Goal: Register for event/course: Sign up to attend an event or enroll in a course

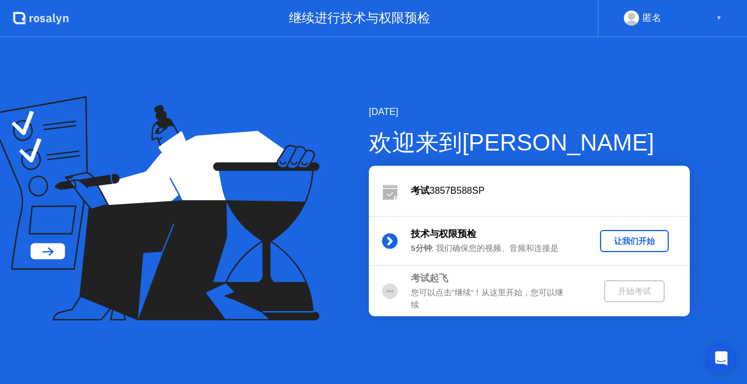
drag, startPoint x: 566, startPoint y: 221, endPoint x: 606, endPoint y: 245, distance: 46.8
click at [606, 245] on div "技术与权限预检 5分钟 : 我们确保您的视频、音频和连接是 让我们开始" at bounding box center [529, 241] width 321 height 50
click at [606, 245] on div "让我们开始" at bounding box center [634, 241] width 60 height 11
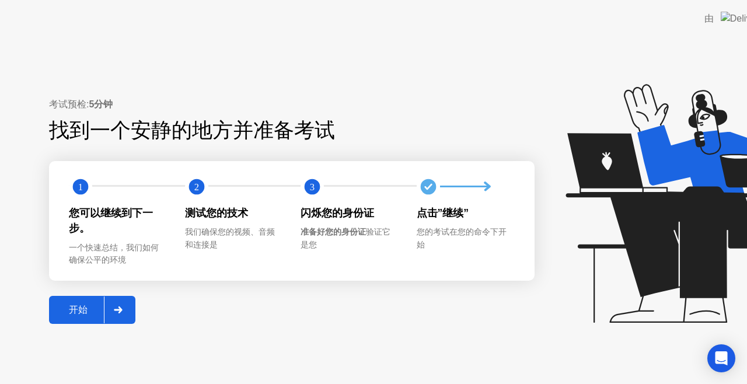
click at [606, 245] on icon at bounding box center [687, 203] width 244 height 239
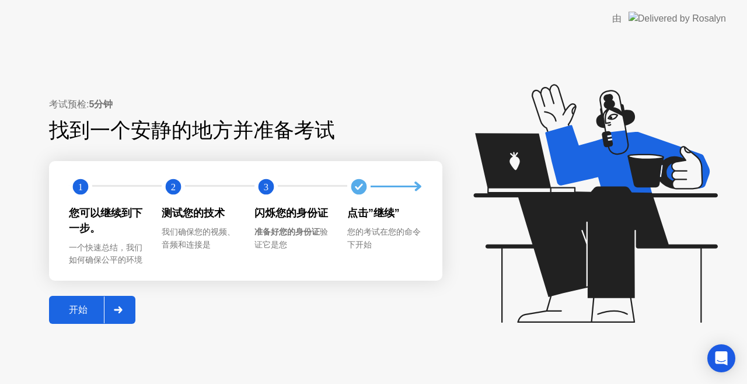
click at [78, 306] on div "开始" at bounding box center [78, 310] width 51 height 12
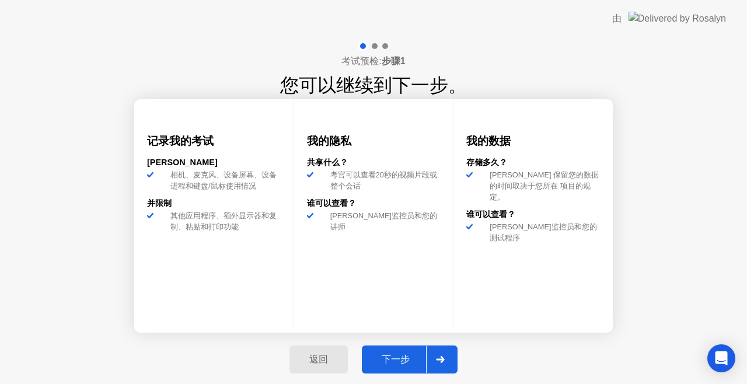
click at [404, 356] on div "下一步" at bounding box center [395, 360] width 61 height 12
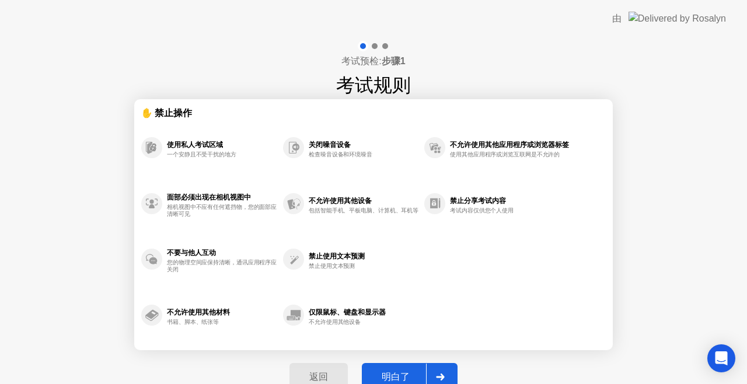
click at [399, 356] on div "返回 明白了" at bounding box center [373, 377] width 182 height 54
click at [400, 372] on div "明白了" at bounding box center [395, 377] width 61 height 12
select select "**********"
select select "*******"
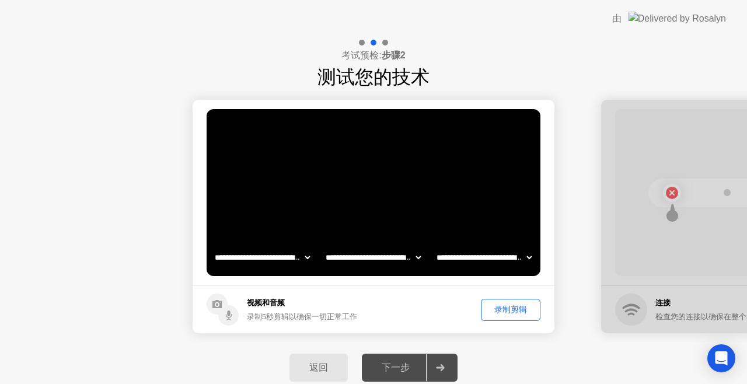
click at [492, 306] on div "录制剪辑" at bounding box center [510, 309] width 51 height 11
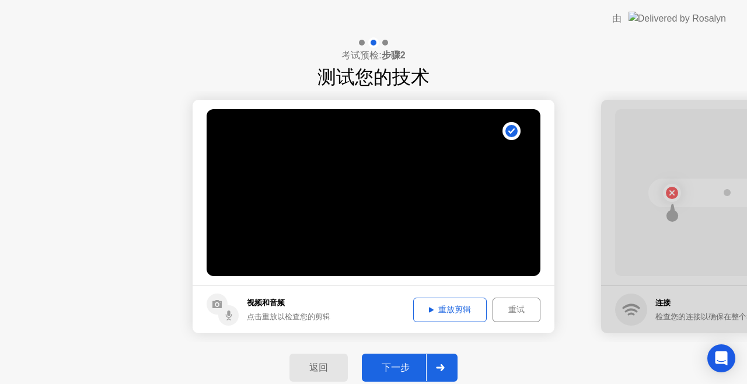
click at [438, 307] on div "重放剪辑" at bounding box center [449, 309] width 65 height 11
click at [397, 364] on div "下一步" at bounding box center [395, 368] width 61 height 12
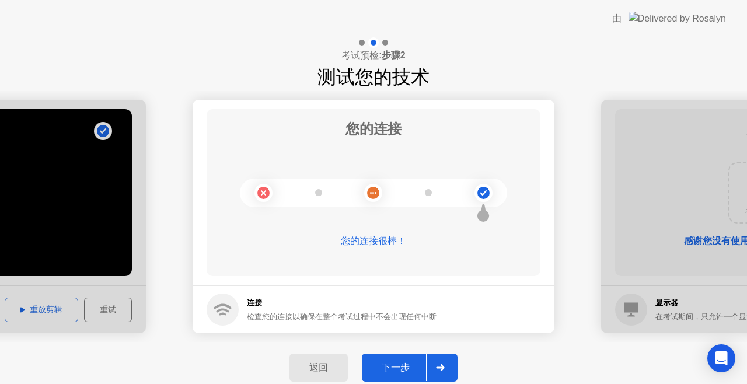
click at [397, 364] on div "下一步" at bounding box center [395, 368] width 61 height 12
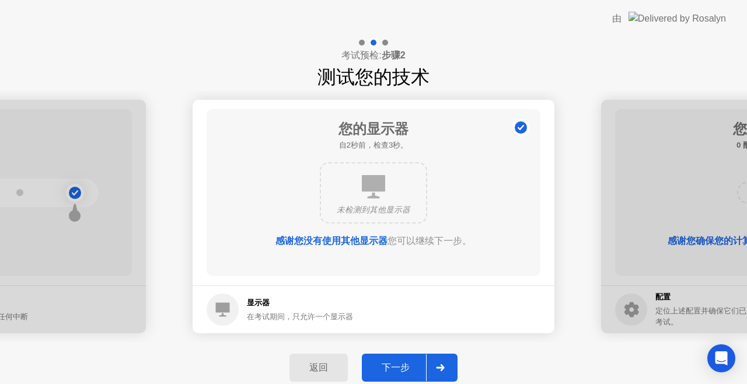
click at [397, 364] on div "下一步" at bounding box center [395, 368] width 61 height 12
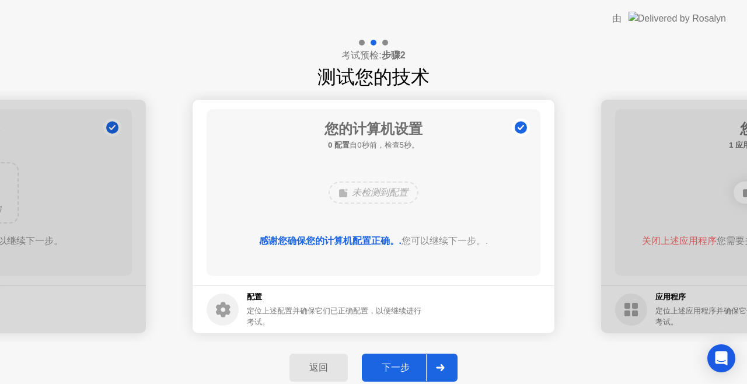
click at [397, 364] on div "下一步" at bounding box center [395, 368] width 61 height 12
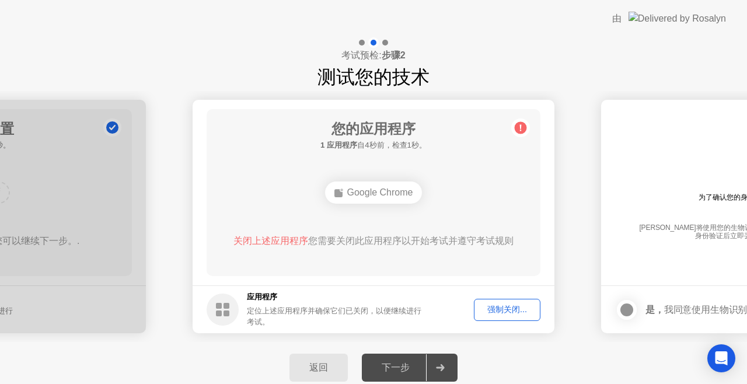
click at [488, 309] on div "强制关闭..." at bounding box center [507, 309] width 58 height 11
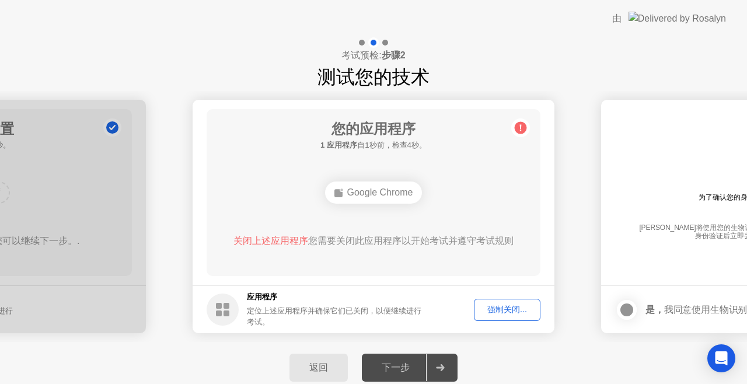
click at [501, 307] on div "强制关闭..." at bounding box center [507, 309] width 58 height 11
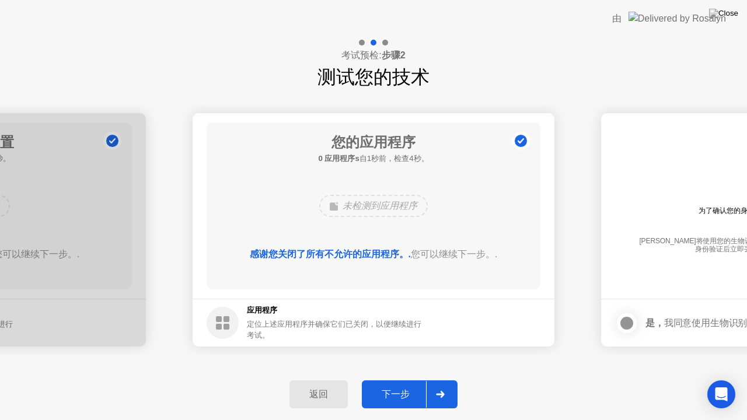
click at [436, 383] on icon at bounding box center [440, 394] width 9 height 7
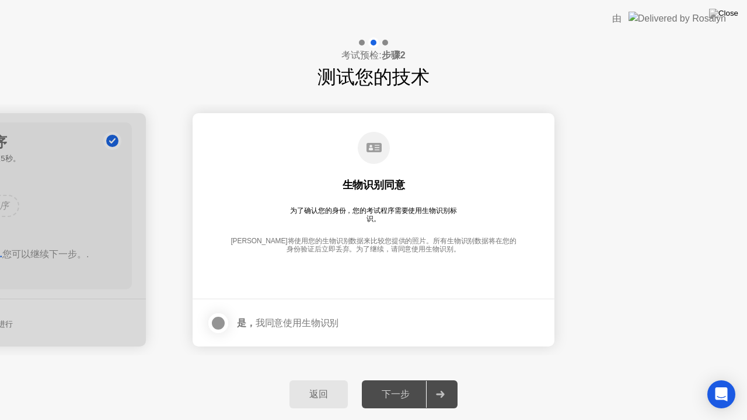
click at [225, 316] on div at bounding box center [218, 323] width 14 height 14
click at [407, 383] on div "下一步" at bounding box center [395, 395] width 61 height 12
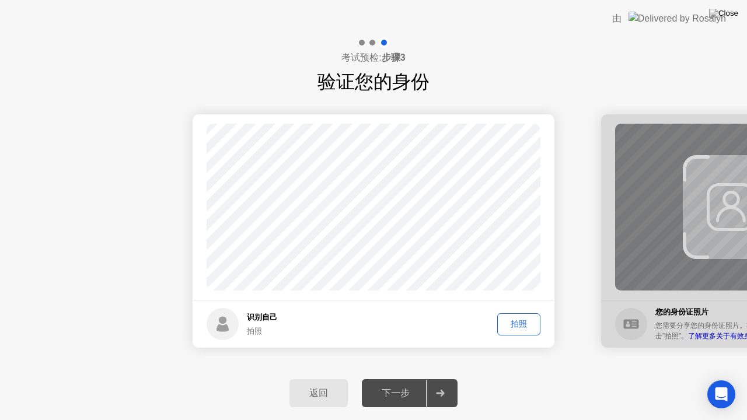
click at [514, 319] on div "拍照" at bounding box center [518, 324] width 35 height 11
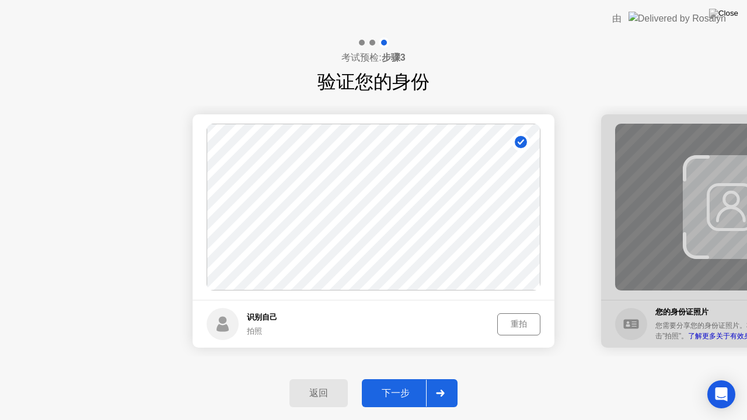
click at [396, 383] on div "下一步" at bounding box center [395, 393] width 61 height 12
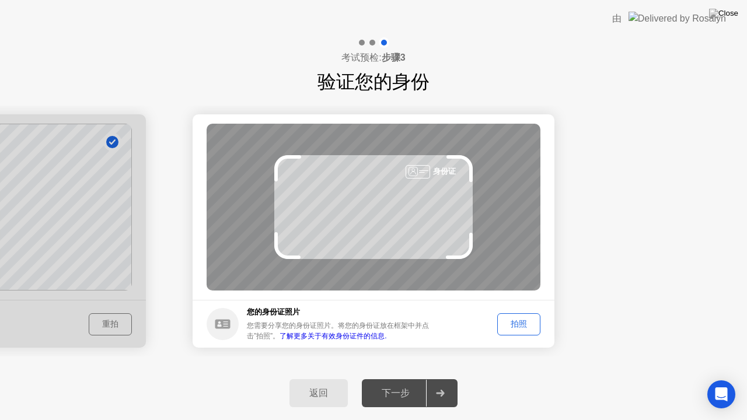
click at [517, 328] on div "拍照" at bounding box center [518, 324] width 35 height 11
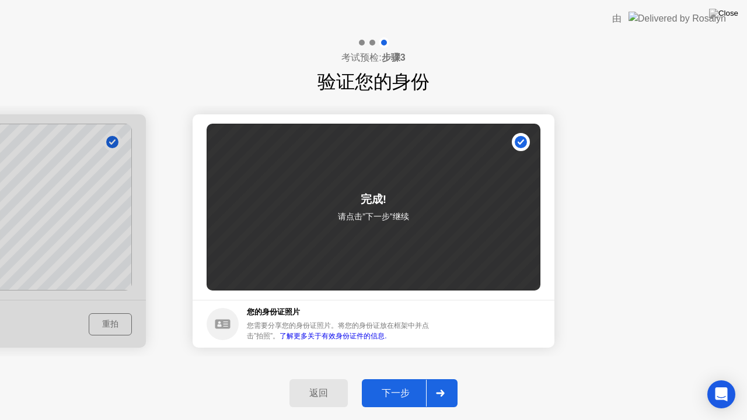
click at [399, 383] on div "下一步" at bounding box center [395, 393] width 61 height 12
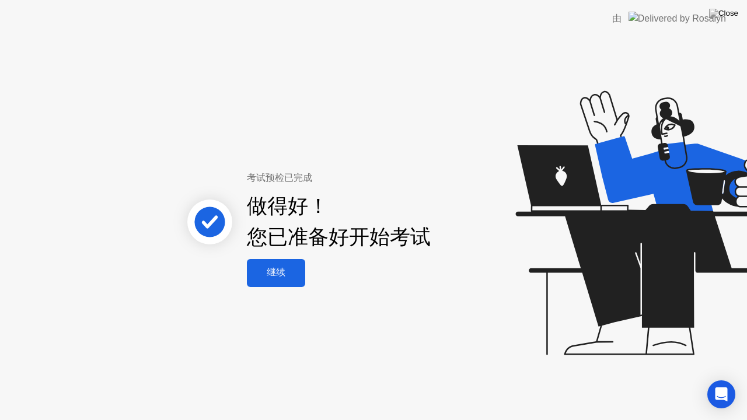
click at [273, 271] on div "继续" at bounding box center [275, 273] width 51 height 12
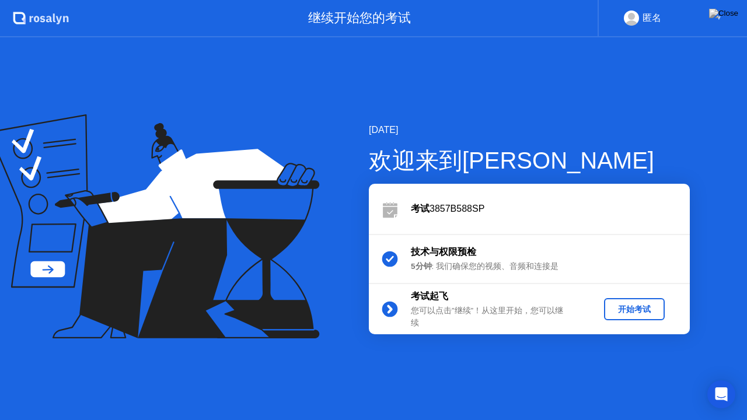
click at [631, 307] on div "开始考试" at bounding box center [633, 309] width 51 height 11
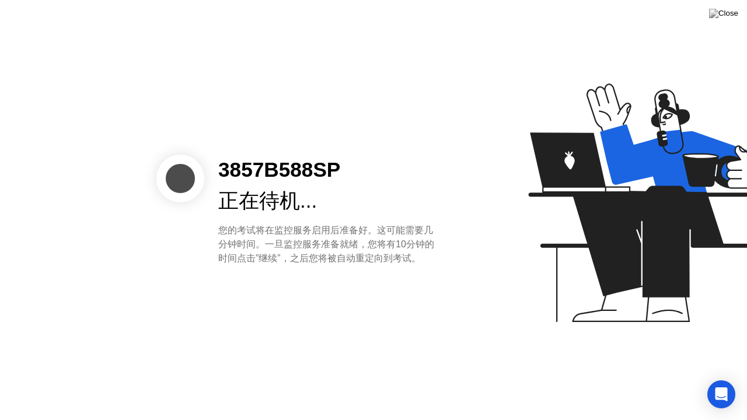
drag, startPoint x: 487, startPoint y: 244, endPoint x: 478, endPoint y: 239, distance: 9.4
click at [478, 239] on div at bounding box center [592, 210] width 301 height 303
click at [481, 244] on div at bounding box center [592, 210] width 301 height 303
click at [542, 111] on icon at bounding box center [647, 208] width 301 height 299
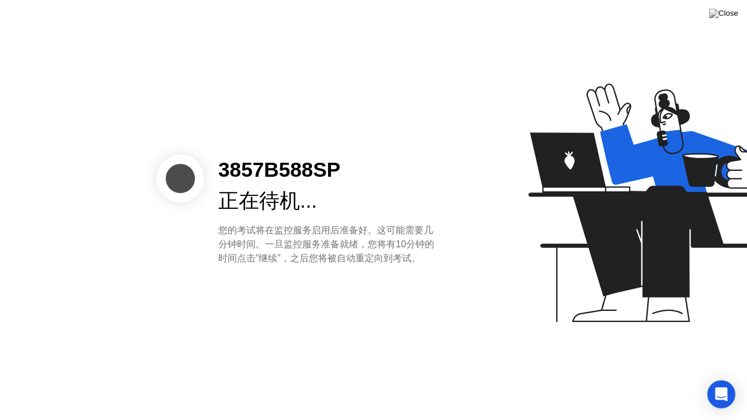
click at [548, 114] on icon at bounding box center [647, 208] width 301 height 299
click at [576, 120] on icon at bounding box center [647, 208] width 301 height 299
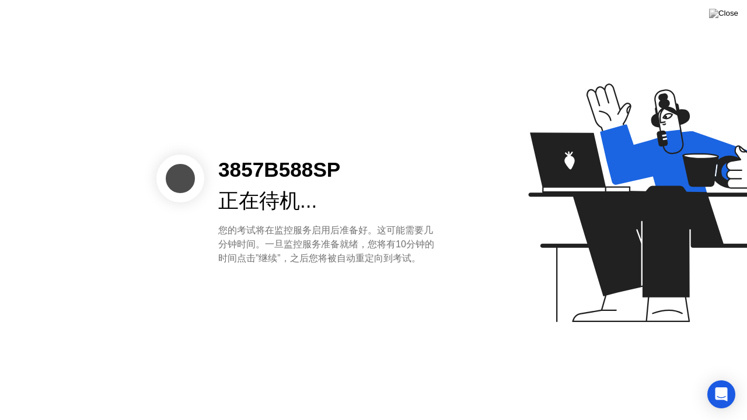
click at [576, 120] on icon at bounding box center [647, 208] width 301 height 299
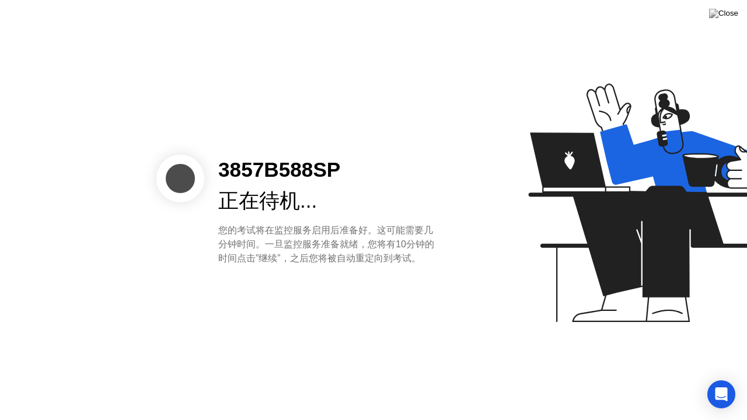
drag, startPoint x: 576, startPoint y: 117, endPoint x: 572, endPoint y: 139, distance: 22.5
click at [572, 139] on icon at bounding box center [647, 208] width 301 height 299
click at [609, 172] on icon at bounding box center [682, 158] width 165 height 68
drag, startPoint x: 609, startPoint y: 168, endPoint x: 608, endPoint y: 160, distance: 7.7
click at [608, 160] on icon at bounding box center [682, 158] width 165 height 68
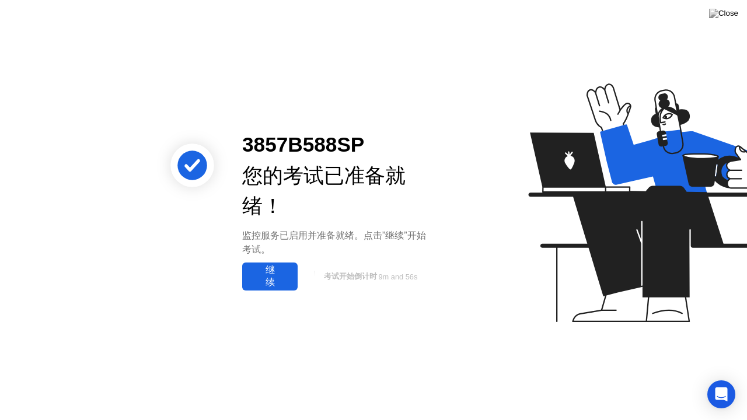
click at [274, 277] on div "继续" at bounding box center [270, 276] width 48 height 25
